Goal: Task Accomplishment & Management: Use online tool/utility

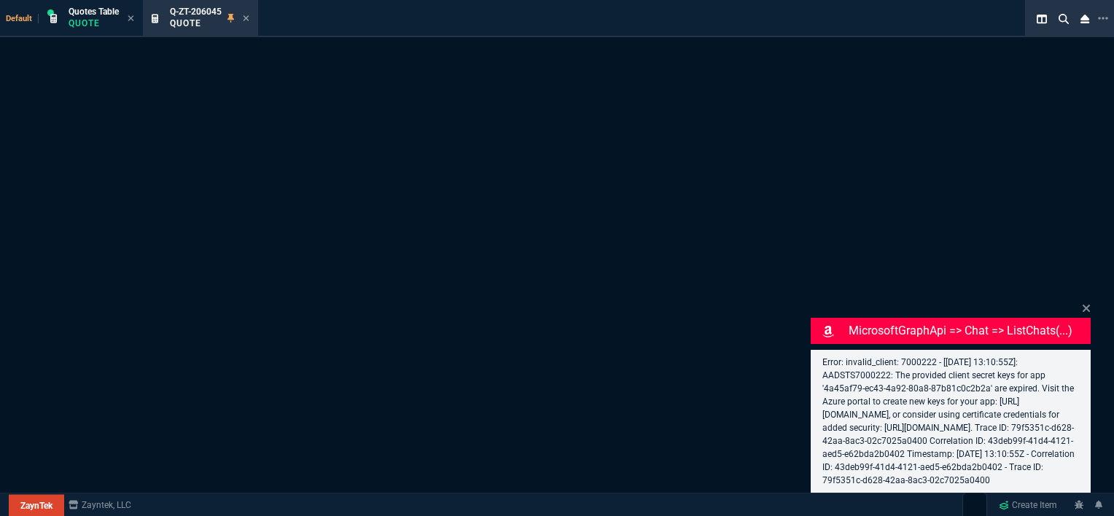
select select "12: [PERSON_NAME]"
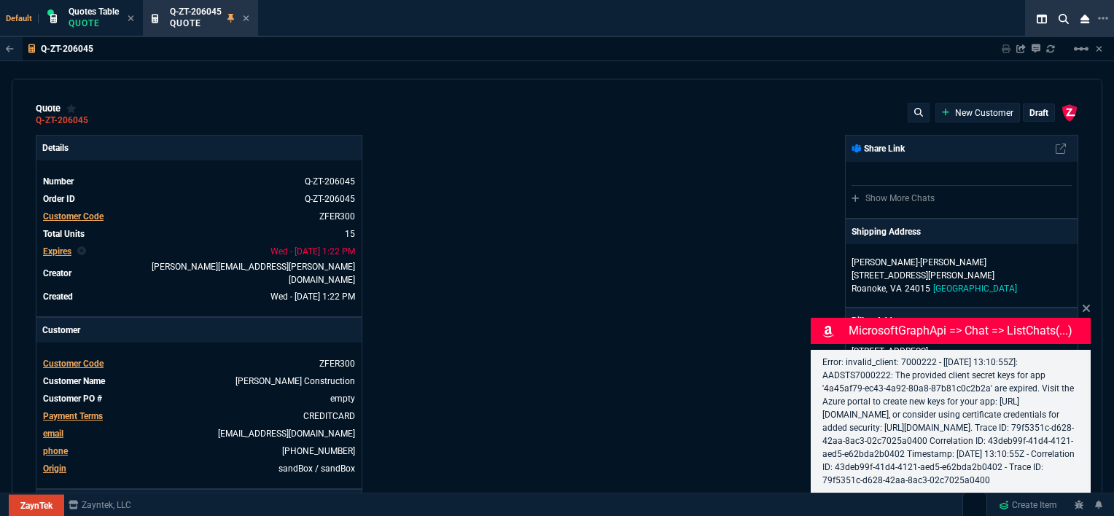
type input "100"
type input "995"
type input "1260.57"
type input "22"
type input "190"
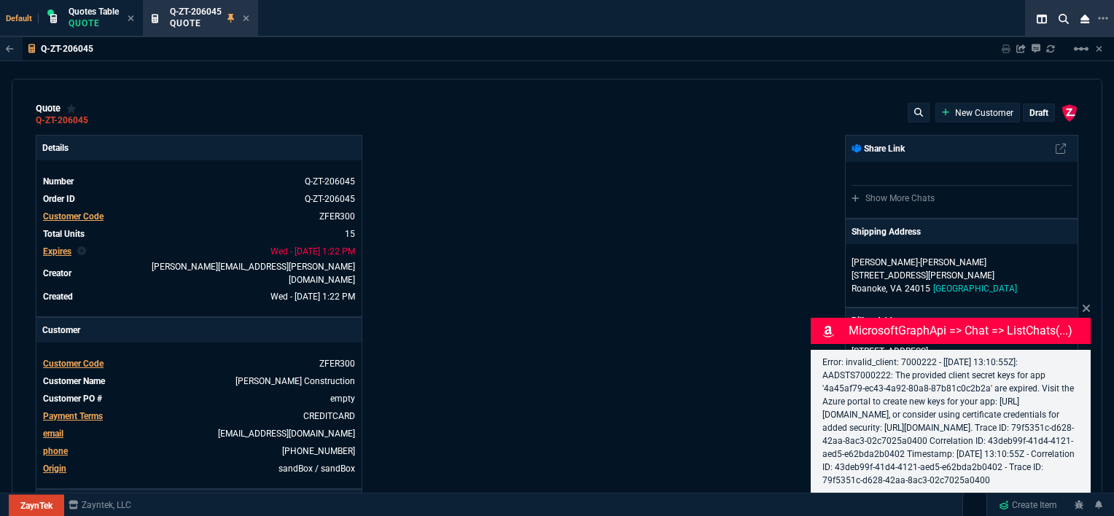
type input "1178.09"
type input "11"
type input "135"
type input "1908.52"
type input "18"
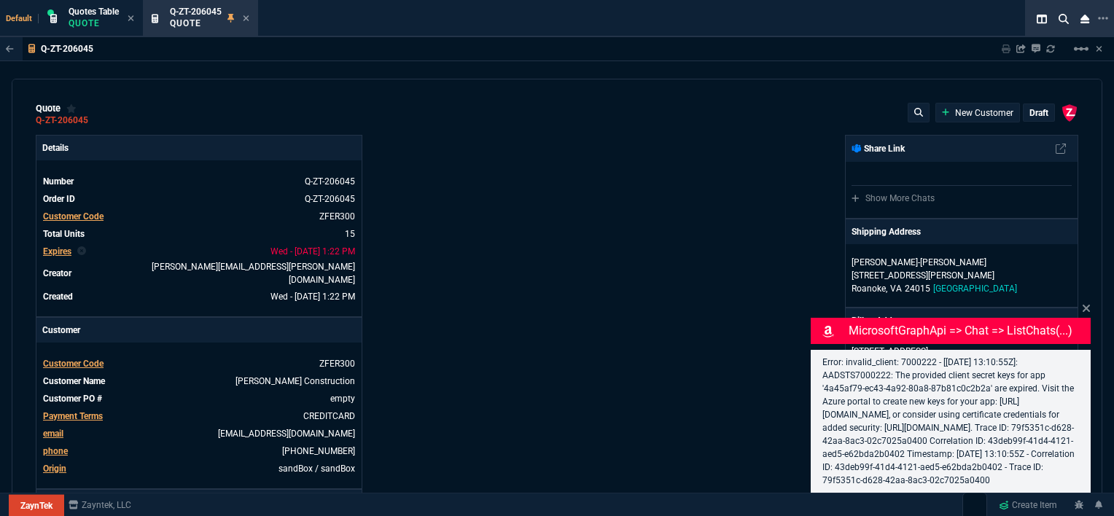
type input "211"
type input "1746.35"
type input "100"
type input "2085"
type input "2844.07"
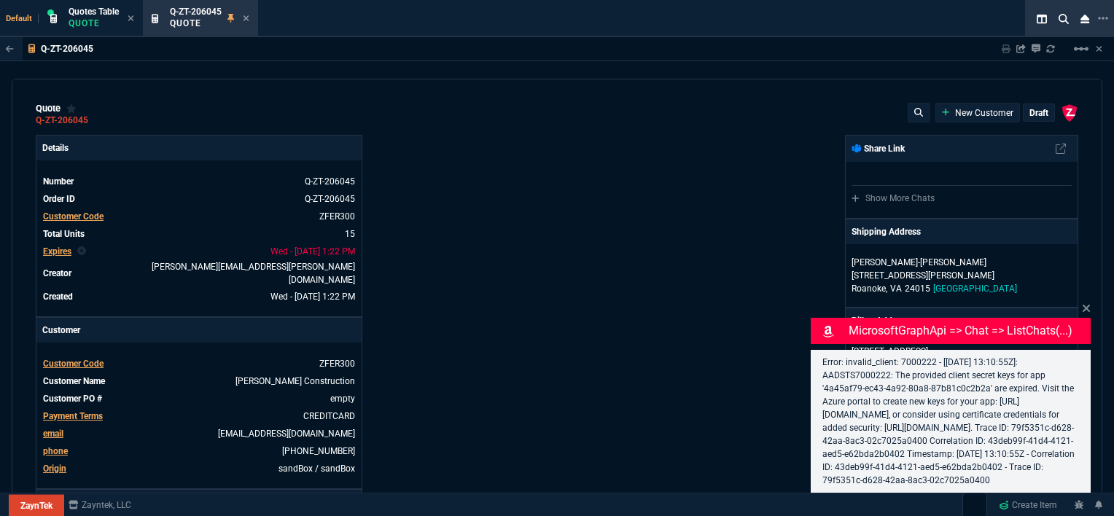
type input "100"
type input "1665"
type input "2494.8"
type input "13"
type input "361"
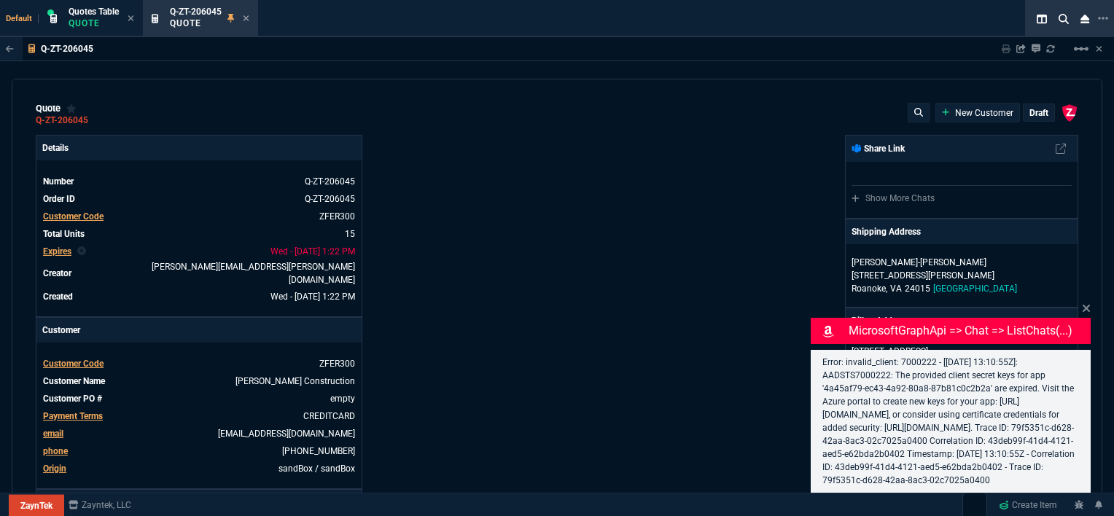
type input "3548.15"
type input "20"
type input "715"
type input "4041.58"
type input "3"
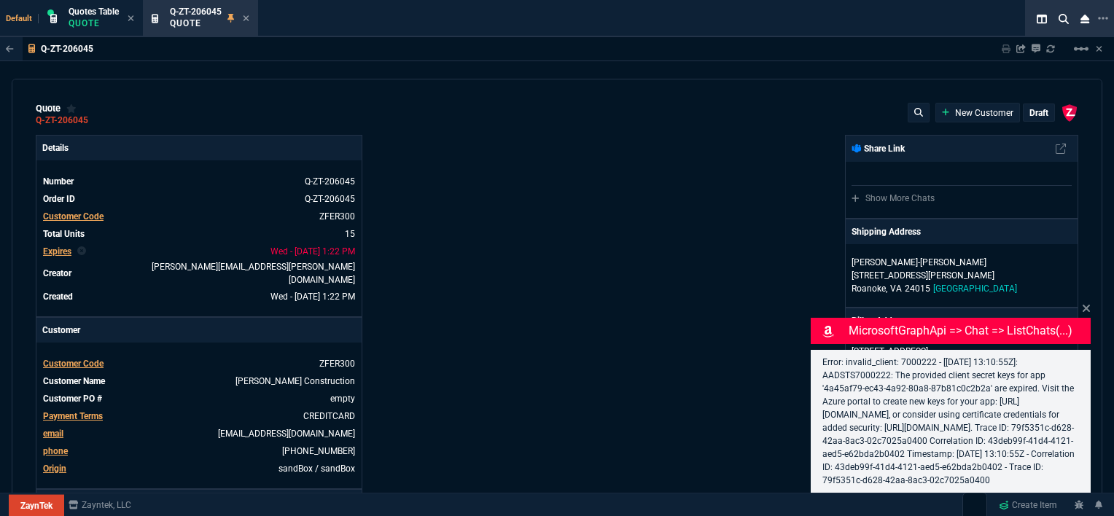
type input "12"
type input "699"
type input "11"
type input "88"
type input "1049"
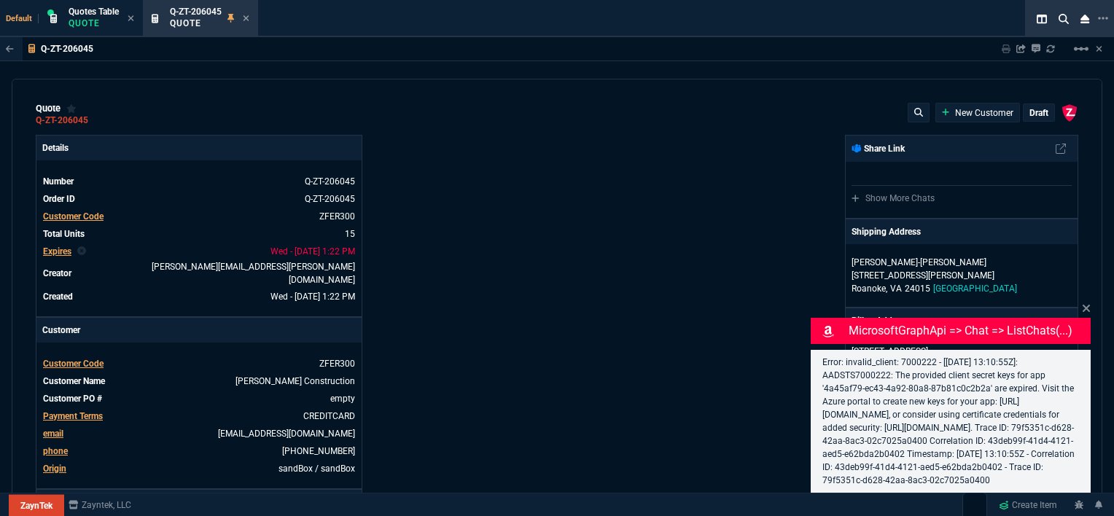
type input "2"
type input "33"
type input "1999"
type input "10"
type input "121"
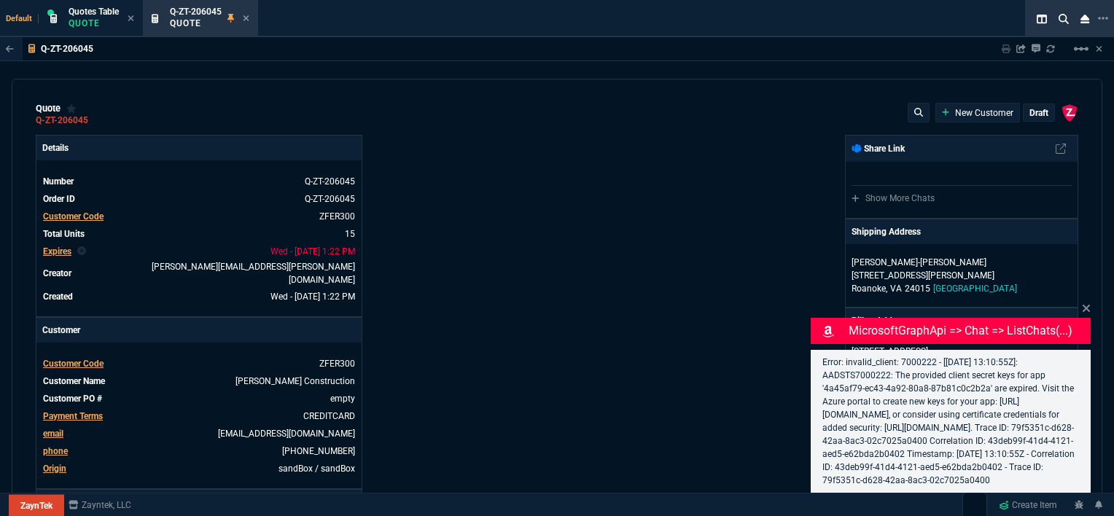
type input "1649"
type input "3"
type input "75"
type input "4352.04"
type input "2"
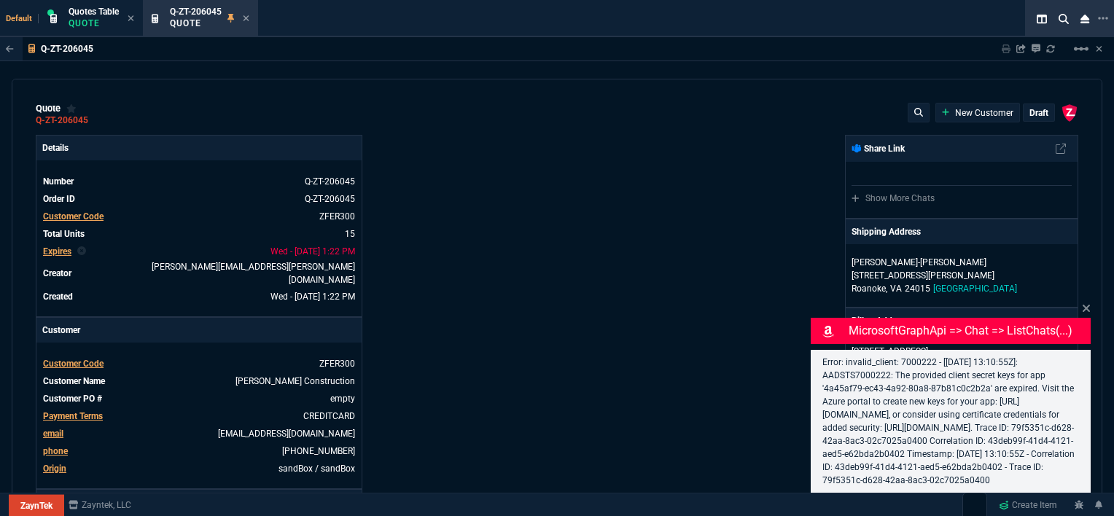
type input "59"
type input "0"
type input "21"
type input "28"
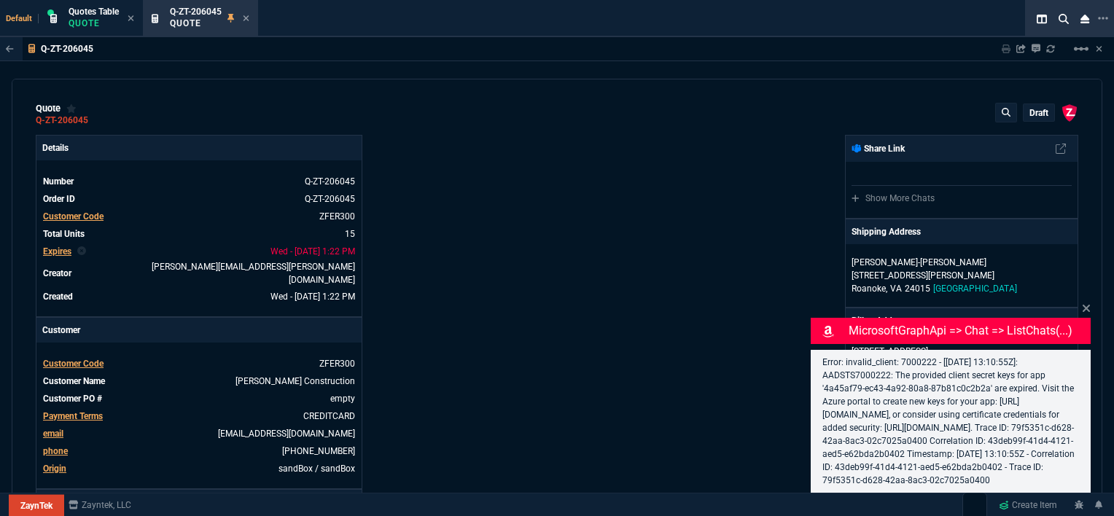
type input "33"
type input "34"
type input "27"
type input "33"
type input "24"
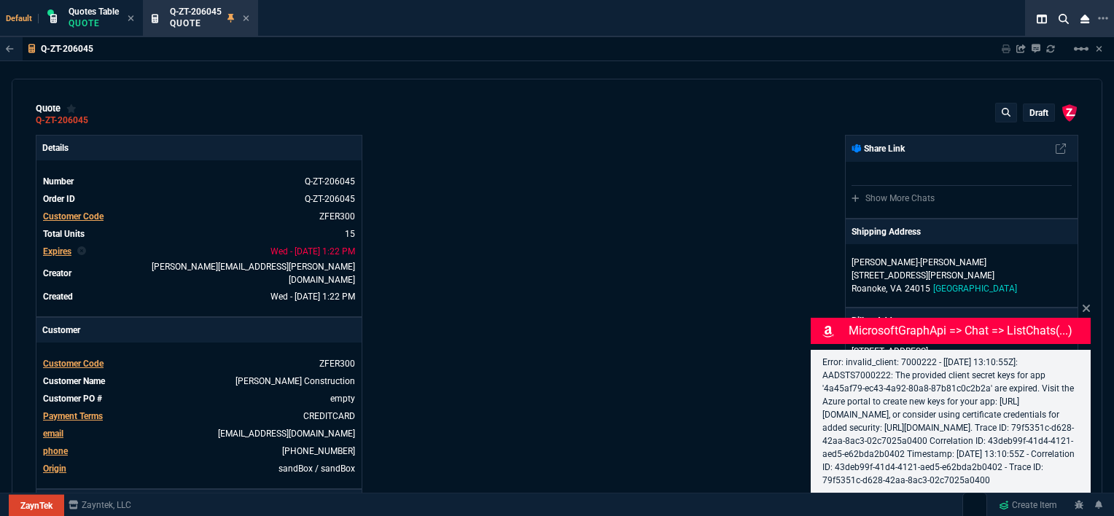
type input "10"
type input "33"
type input "26"
type input "33"
type input "27"
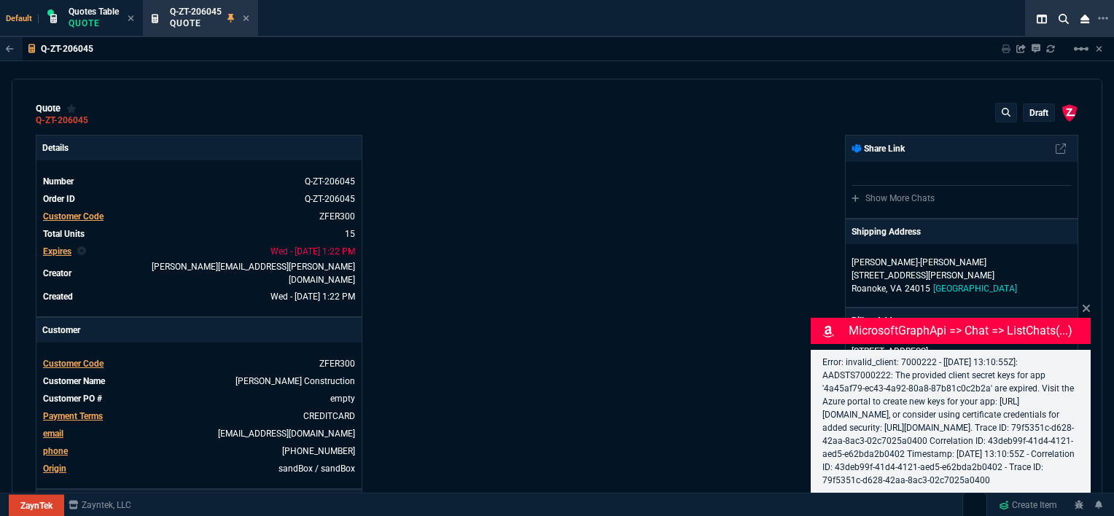
type input "33"
type input "4964.65"
type input "26"
type input "6409.36"
type input "100"
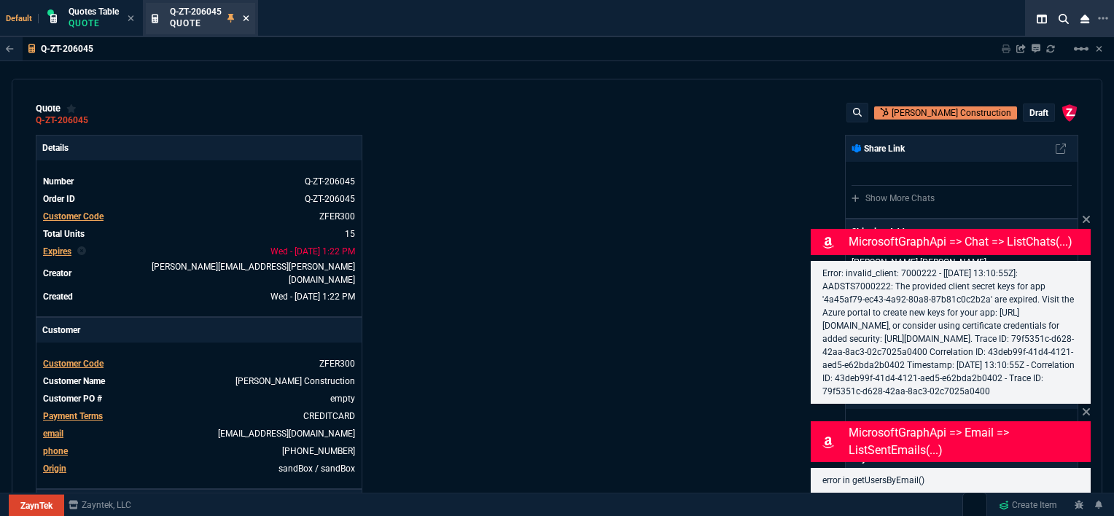
click at [248, 15] on icon at bounding box center [246, 18] width 7 height 9
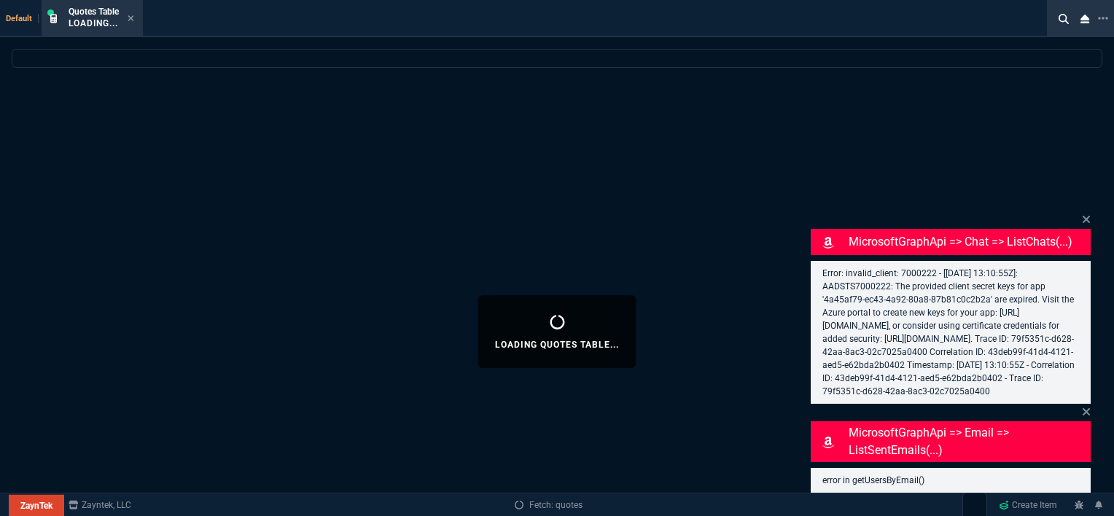
select select
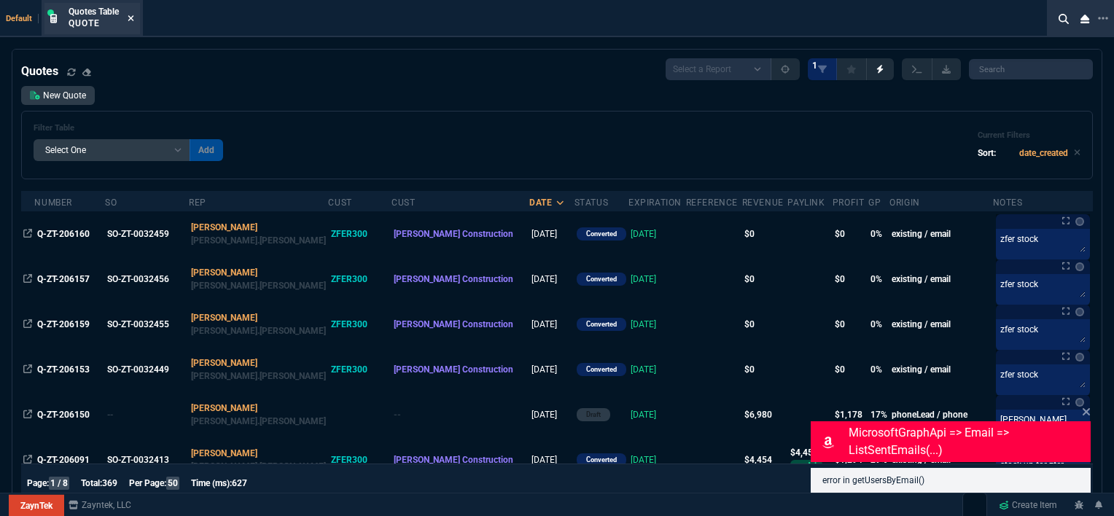
click at [129, 17] on icon at bounding box center [131, 18] width 7 height 9
